Goal: Information Seeking & Learning: Learn about a topic

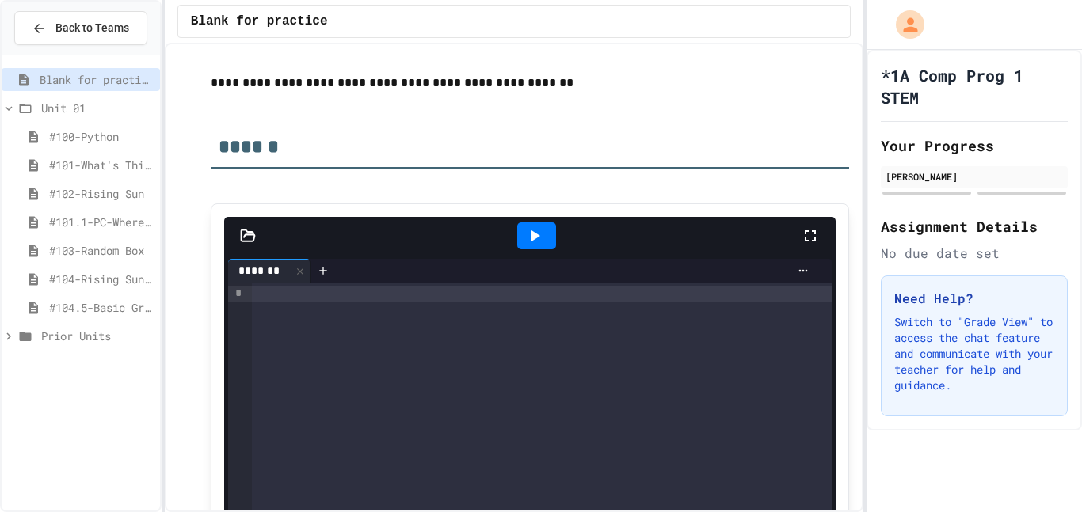
click at [85, 301] on span "#104.5-Basic Graphics Review" at bounding box center [101, 307] width 105 height 17
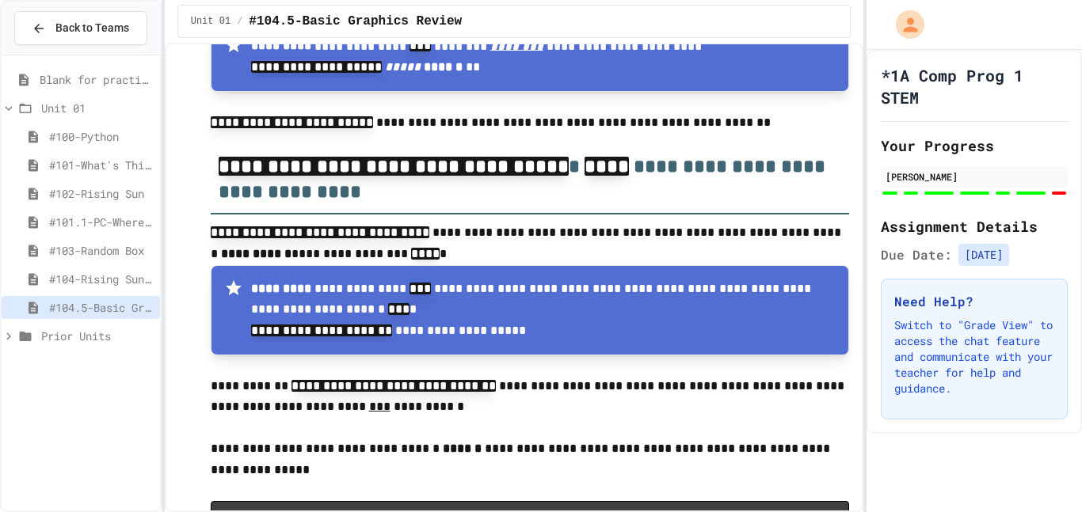
scroll to position [8920, 0]
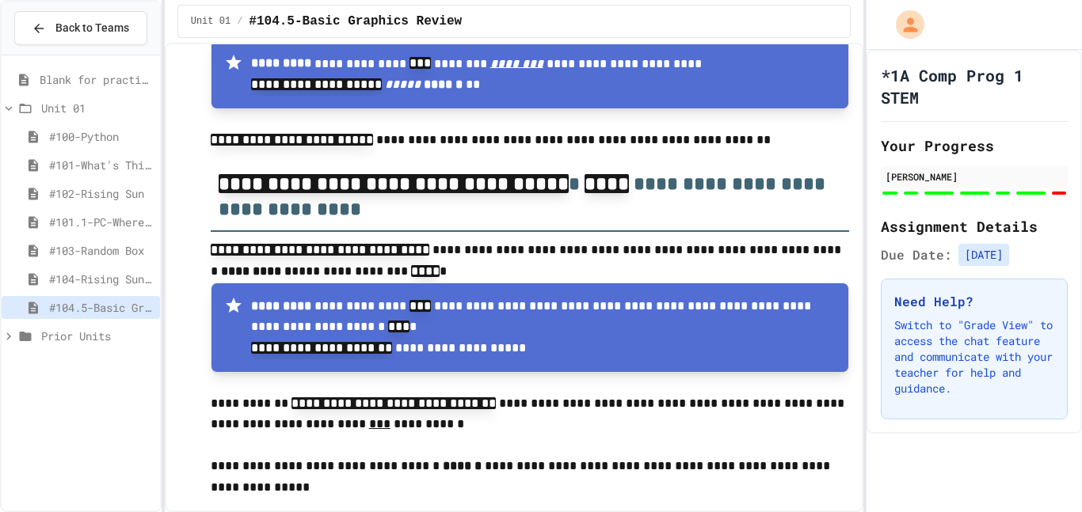
scroll to position [8920, 0]
